Goal: Information Seeking & Learning: Learn about a topic

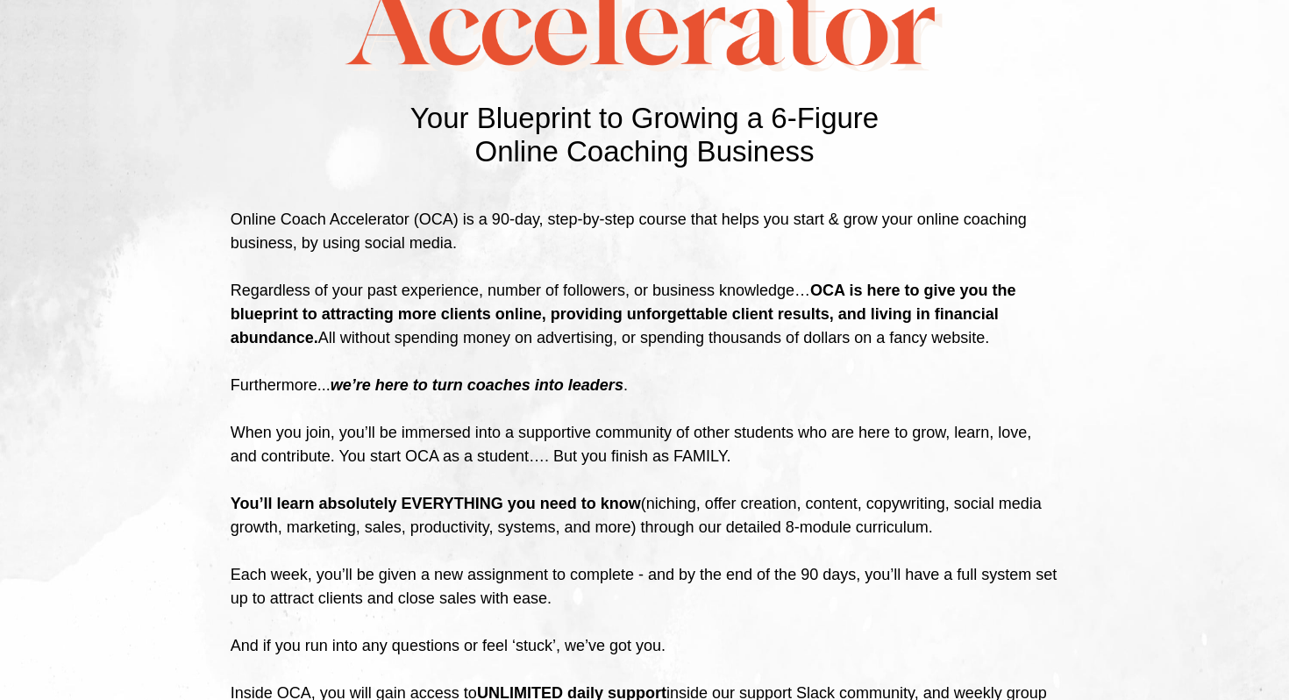
scroll to position [3229, 0]
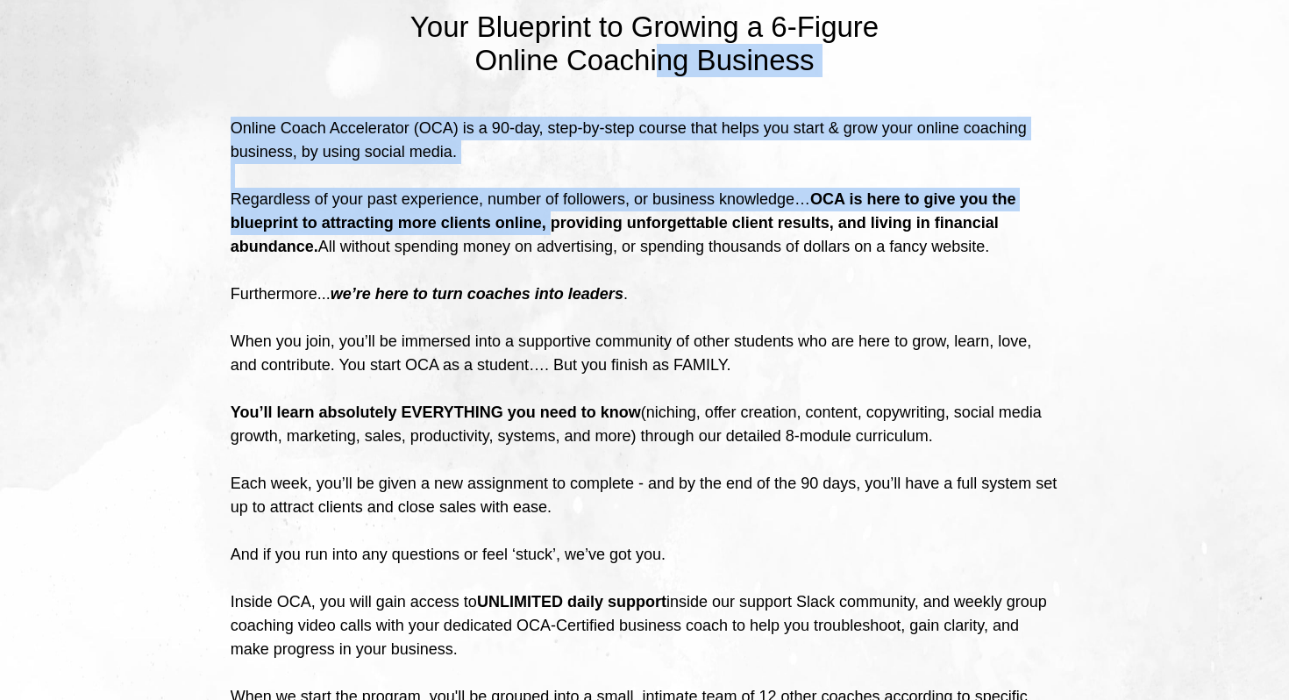
drag, startPoint x: 664, startPoint y: 167, endPoint x: 643, endPoint y: 339, distance: 174.0
click at [643, 339] on div "Your Blueprint to Growing a 6-Figure Online Coaching Business Your Blueprint To…" at bounding box center [644, 483] width 1026 height 1389
click at [643, 255] on b "OCA is here to give you the blueprint to attracting more clients online, provid…" at bounding box center [623, 222] width 785 height 65
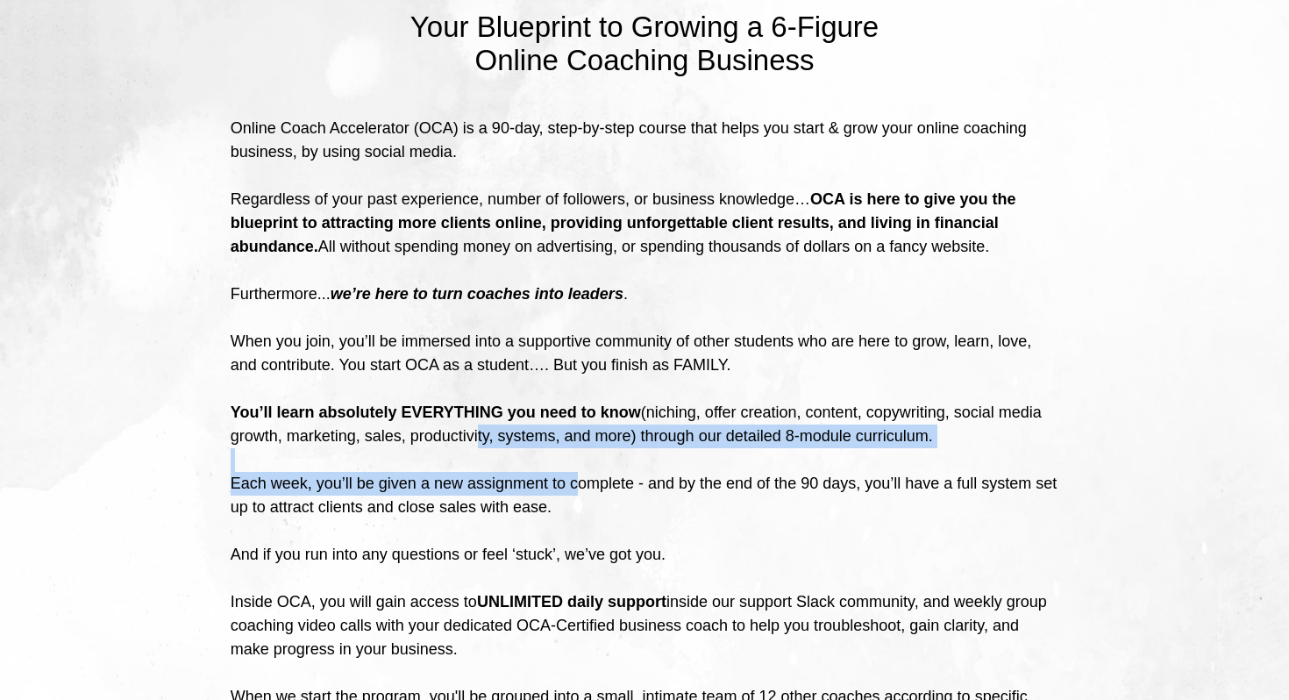
drag, startPoint x: 618, startPoint y: 557, endPoint x: 619, endPoint y: 631, distance: 74.5
click at [619, 630] on div "Online Coach Accelerator (OCA) is a 90-day, step-by-step course that helps you …" at bounding box center [645, 578] width 828 height 923
click at [619, 519] on div "Each week, you’ll be given a new assignment to complete - and by the end of the…" at bounding box center [645, 495] width 828 height 47
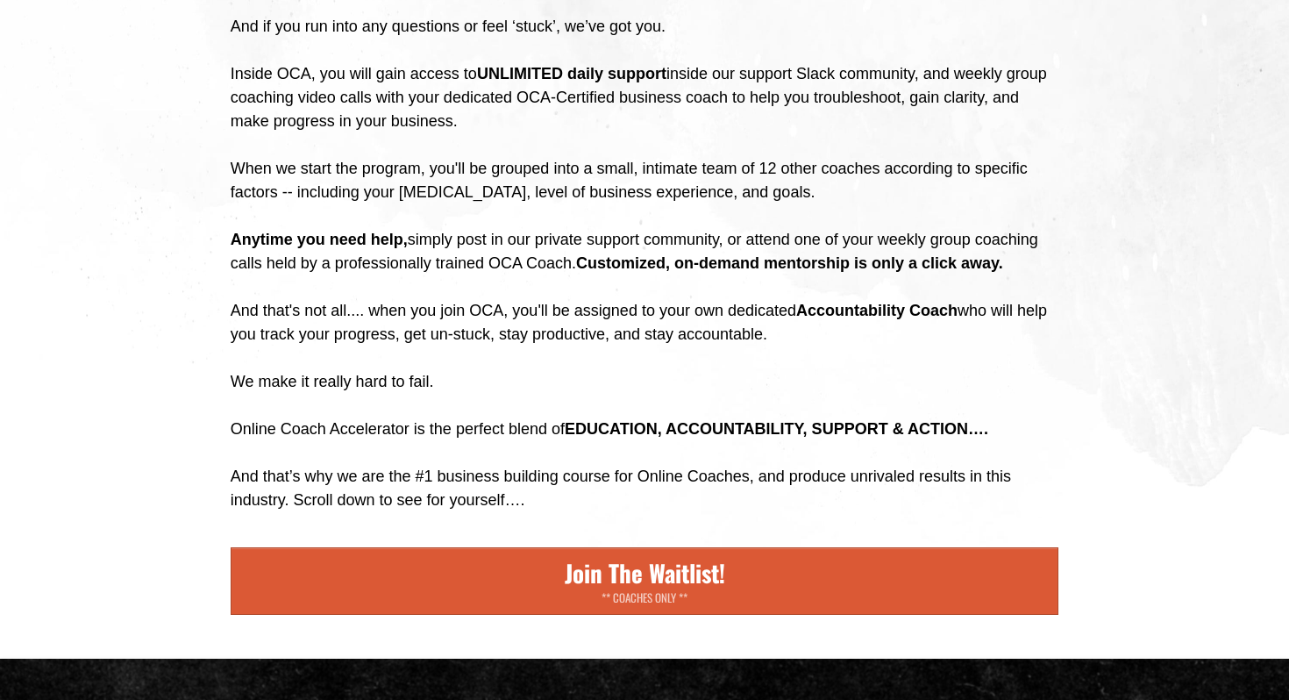
scroll to position [3813, 0]
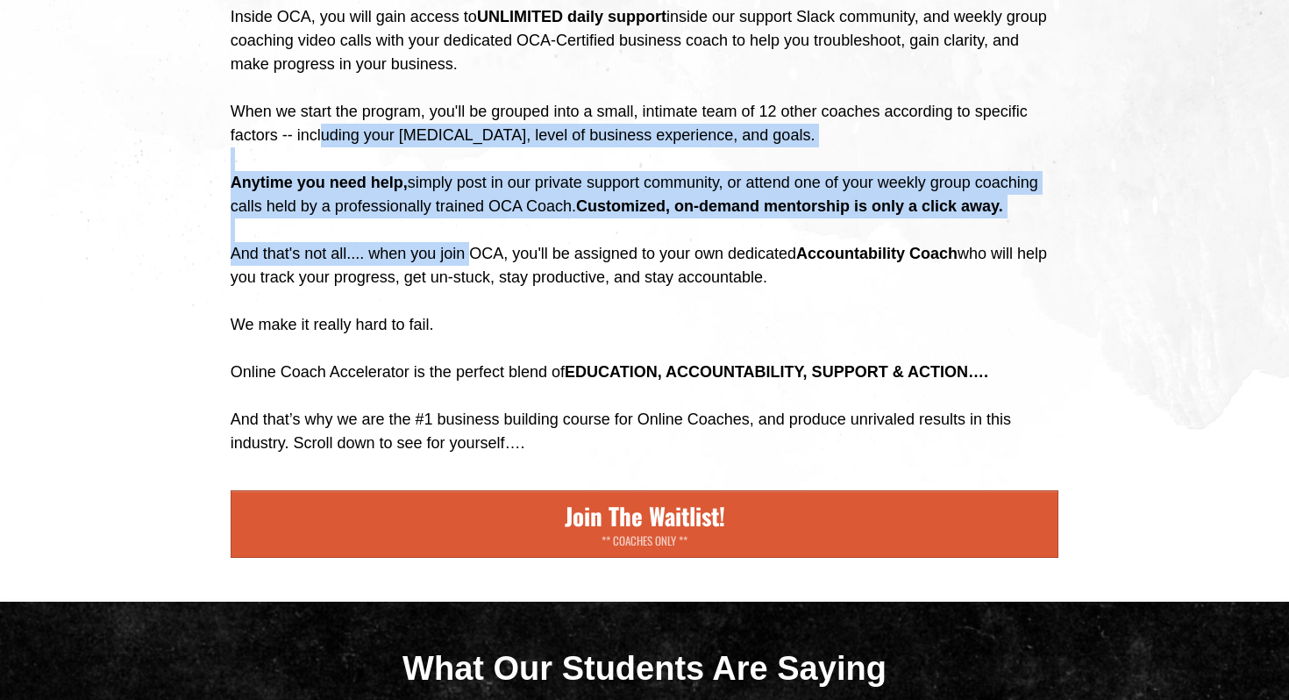
drag, startPoint x: 506, startPoint y: 312, endPoint x: 507, endPoint y: 423, distance: 111.3
click at [507, 337] on div "And that's not all.... when you join OCA, you'll be assigned to your own dedica…" at bounding box center [645, 289] width 828 height 95
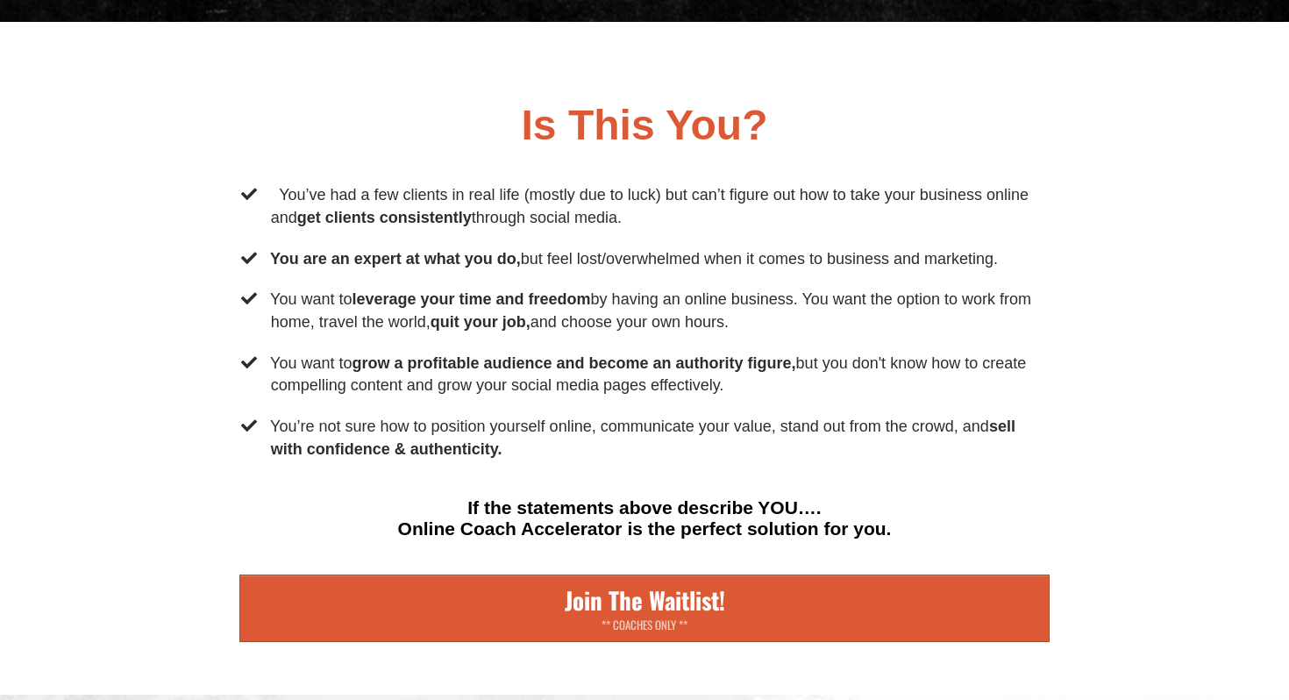
scroll to position [5199, 0]
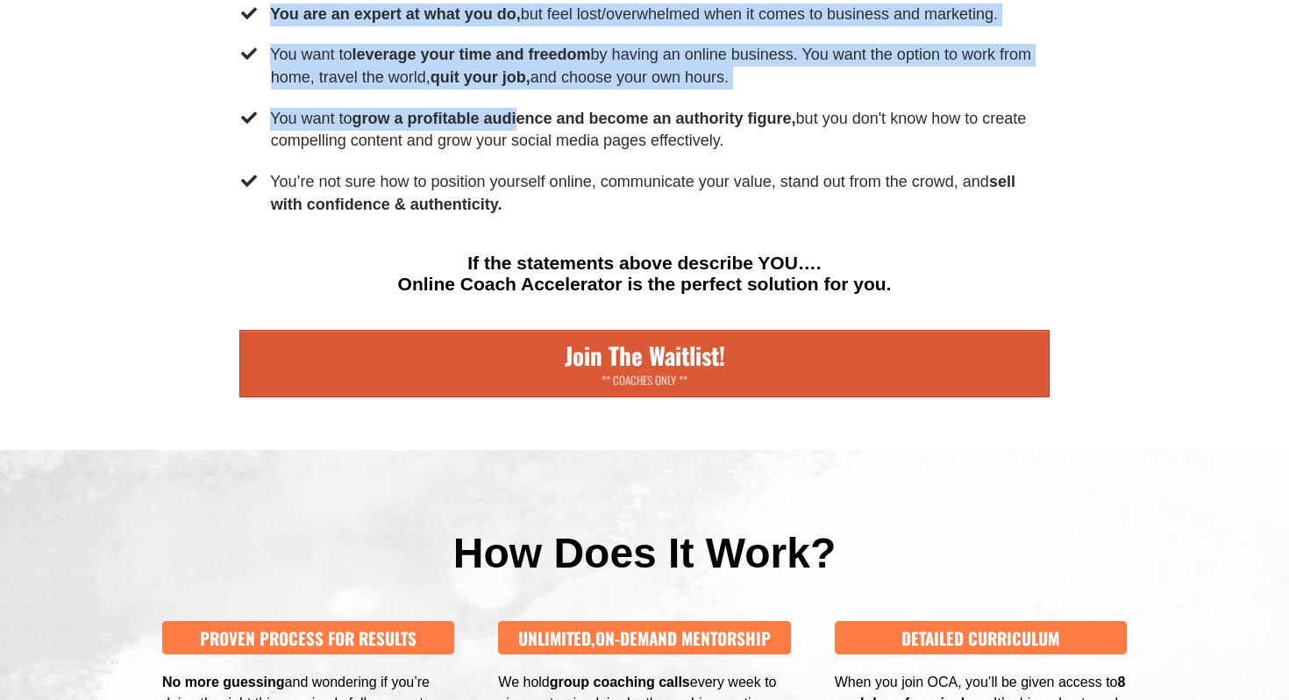
drag, startPoint x: 563, startPoint y: 180, endPoint x: 543, endPoint y: 369, distance: 190.3
click at [543, 369] on div "Is This You? You’ve had a few clients in real life (mostly due to luck) but can…" at bounding box center [645, 126] width 828 height 540
click at [543, 158] on li "​You want to grow a profitable audience and become an authority figure, but you…" at bounding box center [644, 133] width 811 height 50
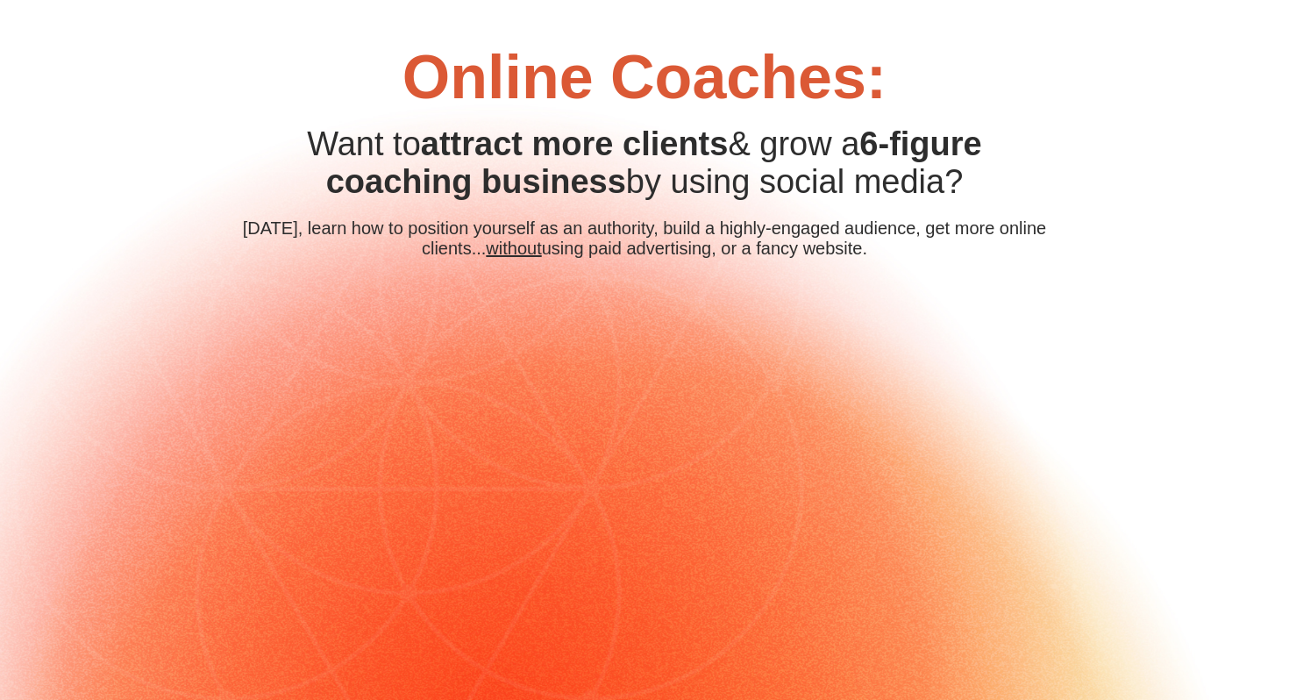
scroll to position [0, 0]
